Goal: Find specific page/section: Find specific page/section

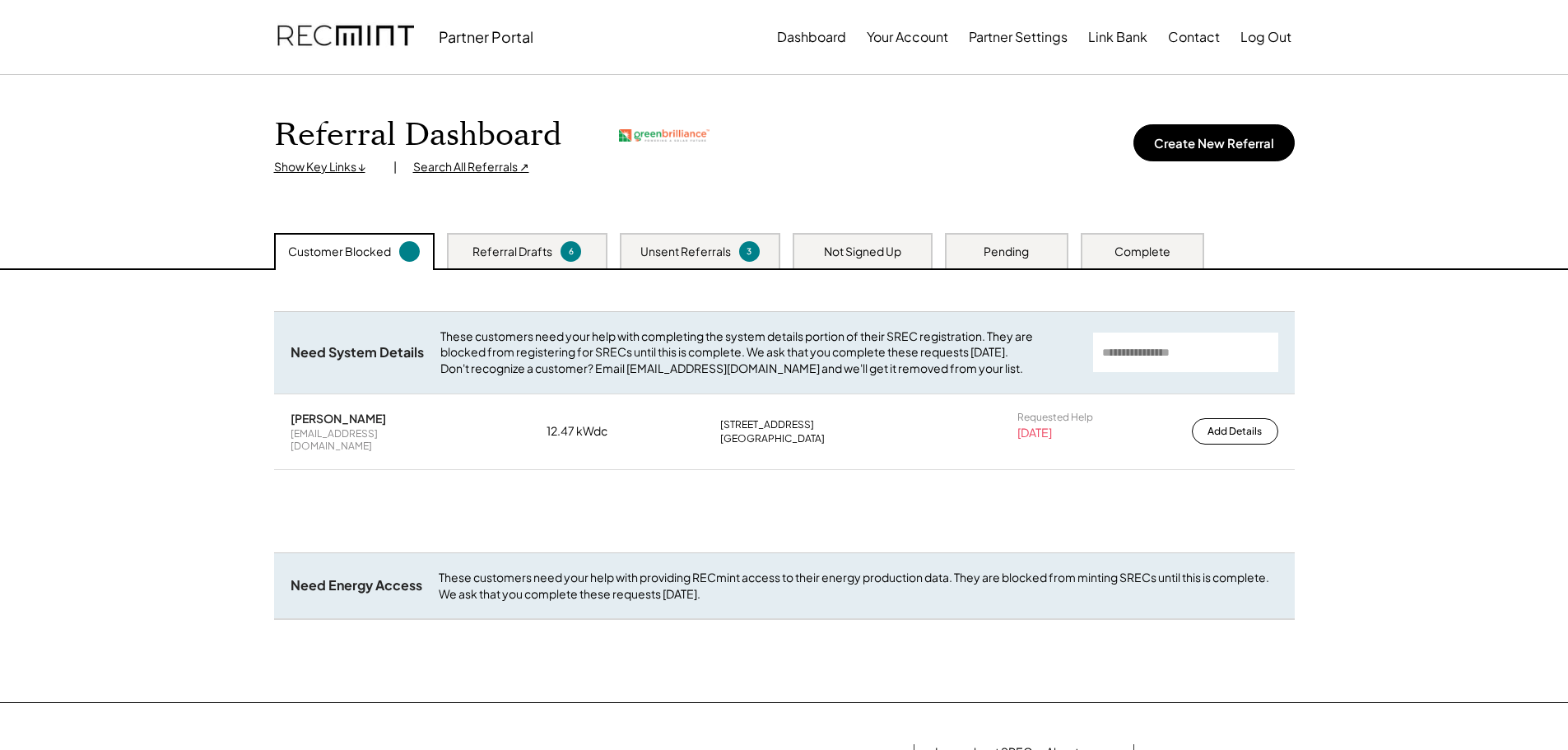
click at [465, 175] on div "Referral Dashboard Show Key Links ↓ | Search All Referrals ↗ Create New Referral" at bounding box center [784, 154] width 1053 height 158
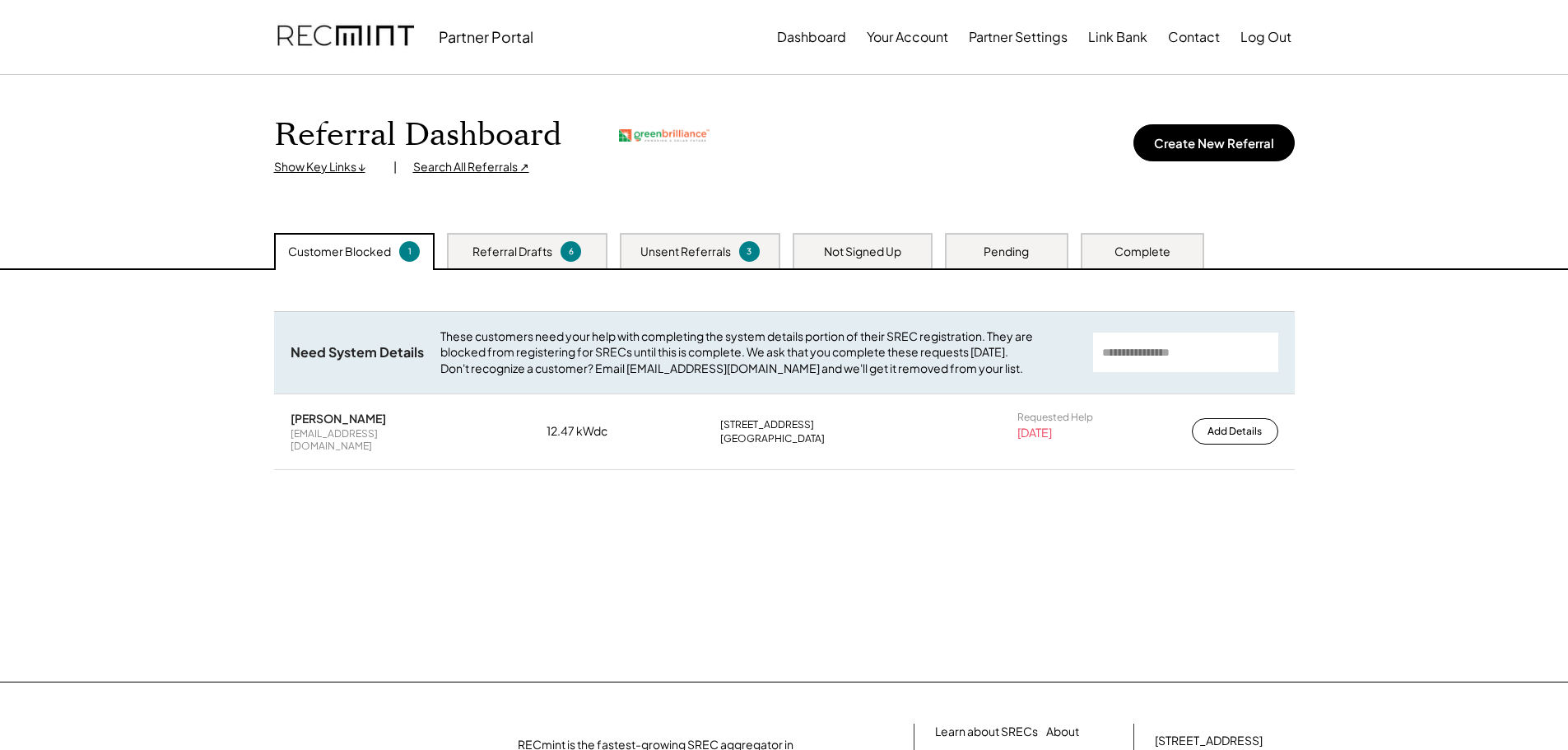
click at [462, 163] on div "Search All Referrals ↗" at bounding box center [471, 167] width 116 height 17
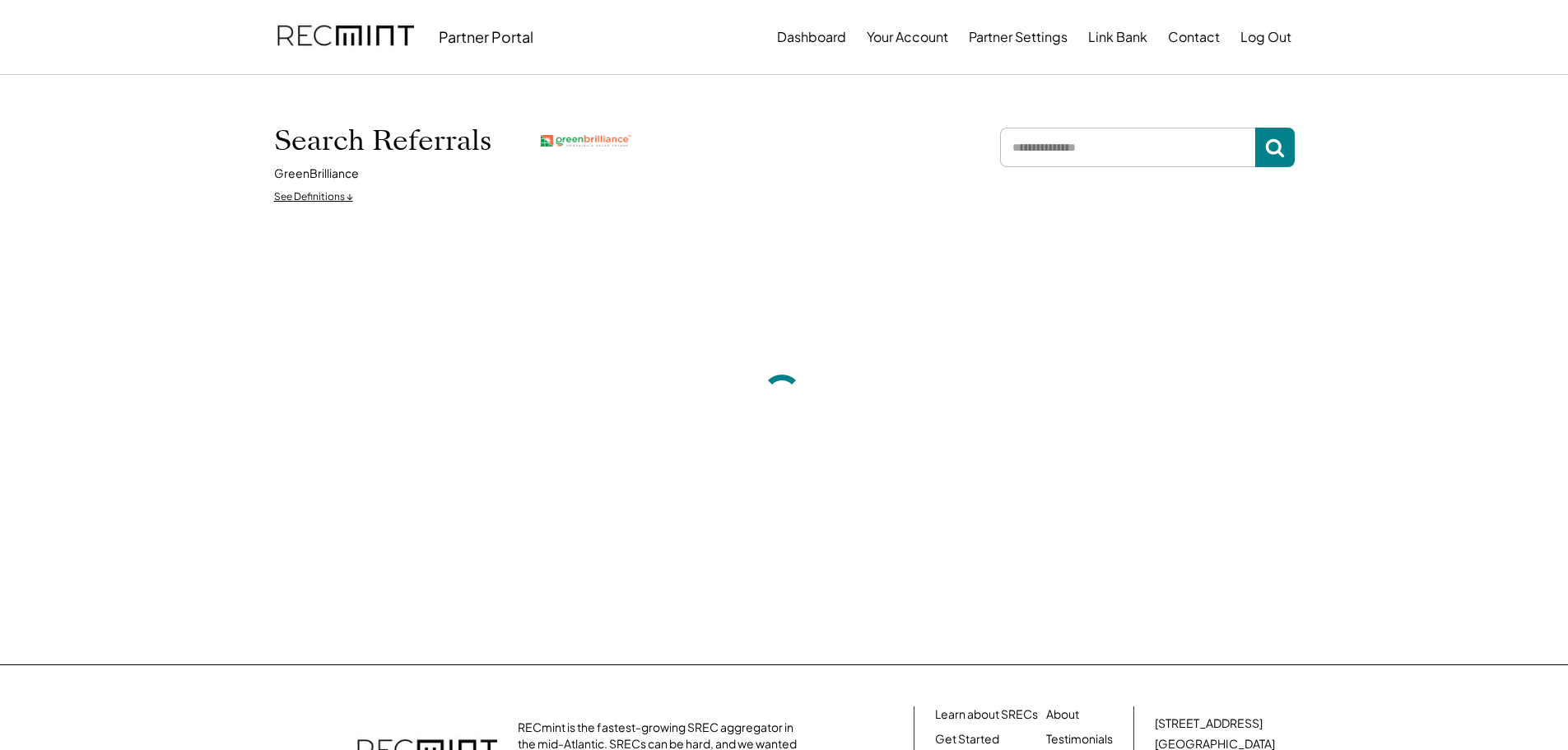
click at [1051, 140] on input "input" at bounding box center [1127, 147] width 255 height 40
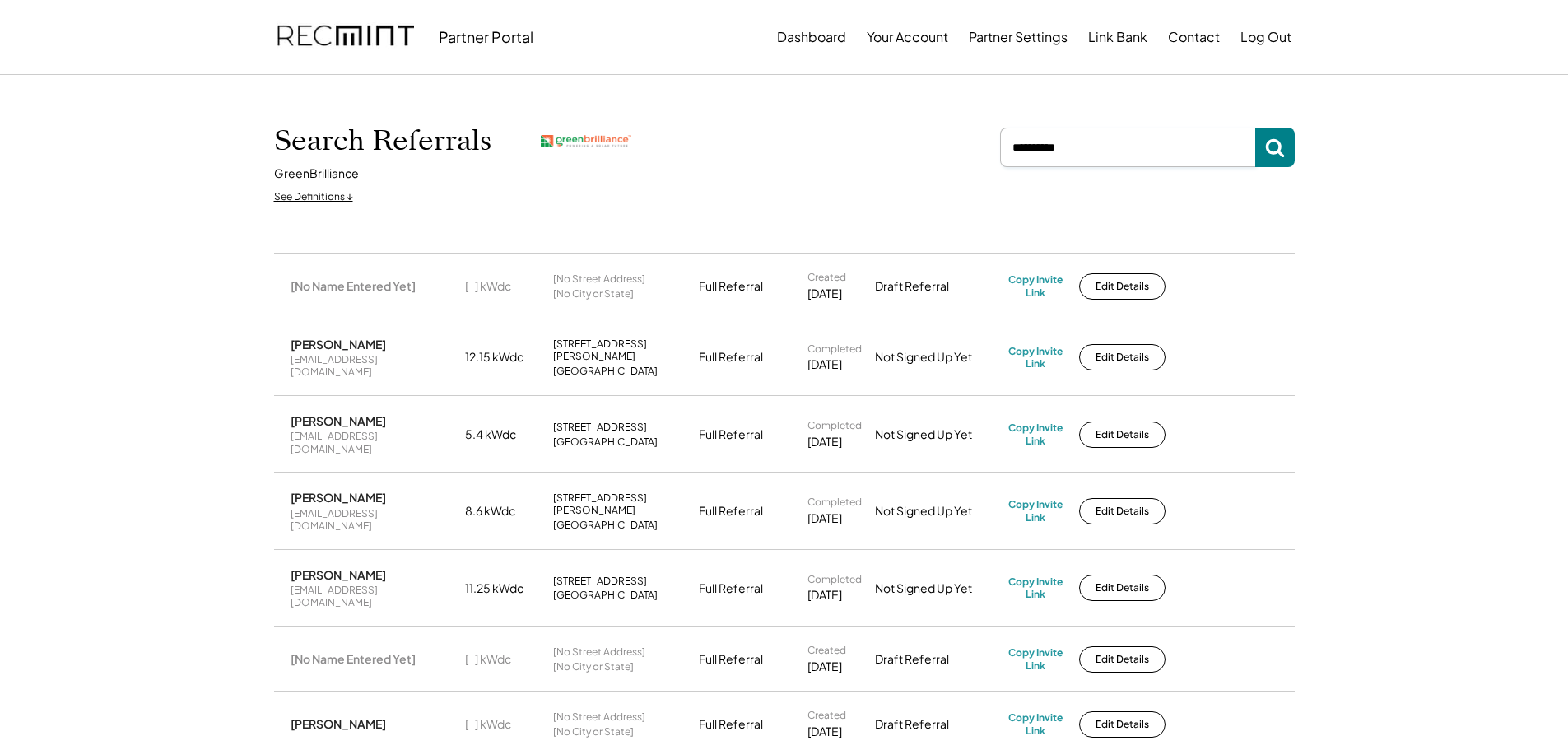
type input "**********"
